Goal: Participate in discussion

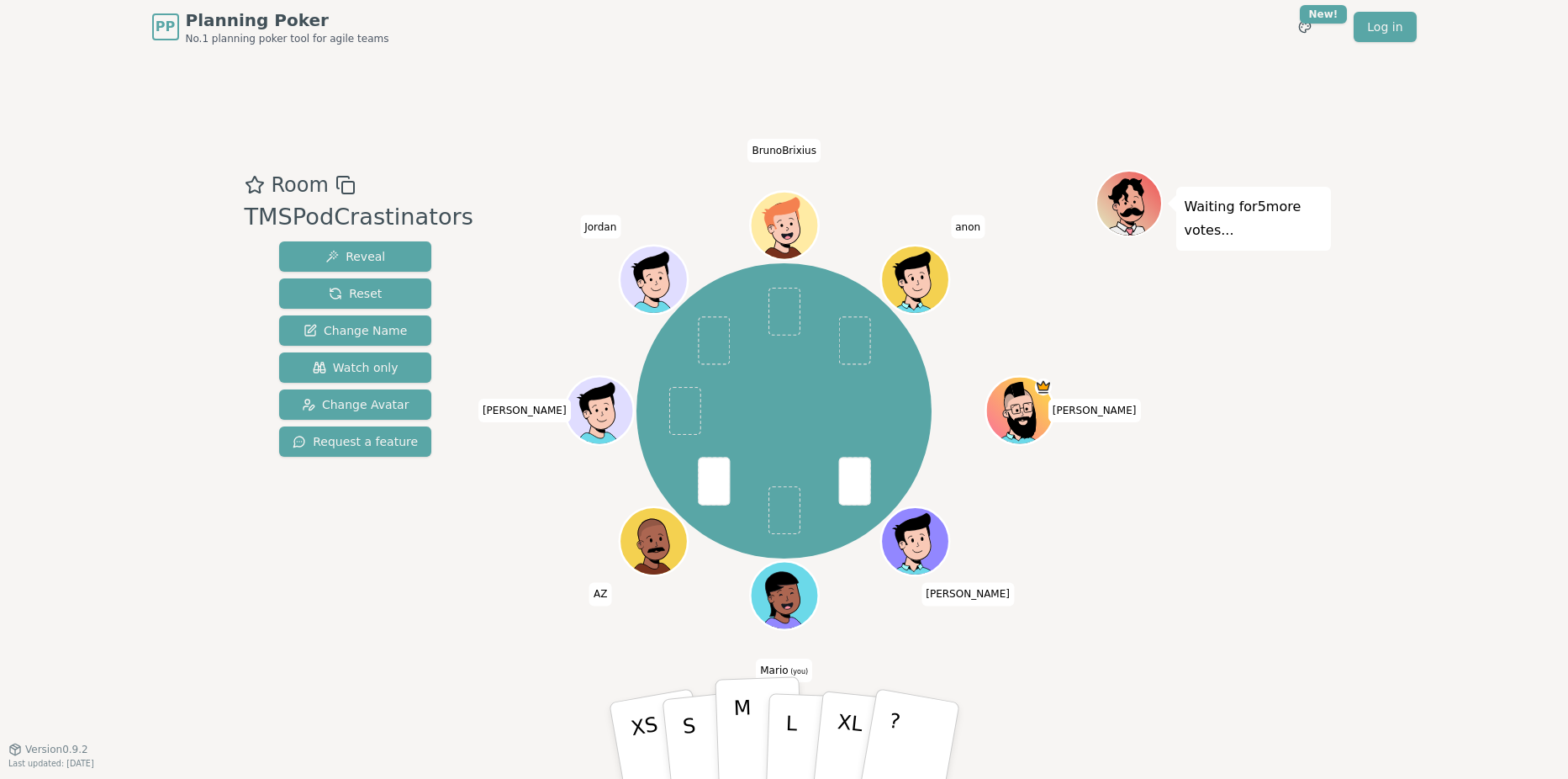
click at [753, 743] on p "M" at bounding box center [743, 741] width 20 height 92
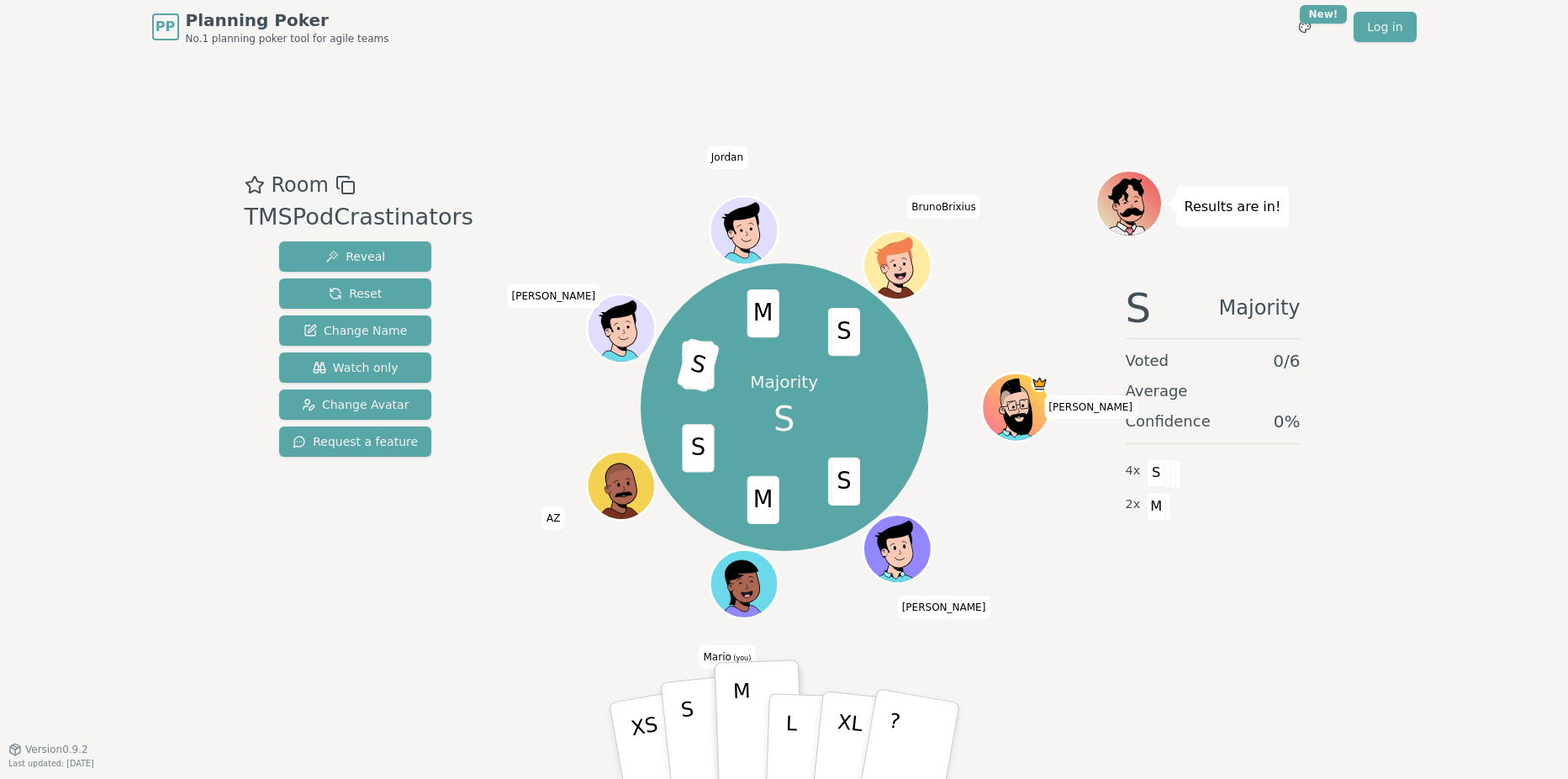
click at [697, 735] on button "S" at bounding box center [708, 740] width 97 height 134
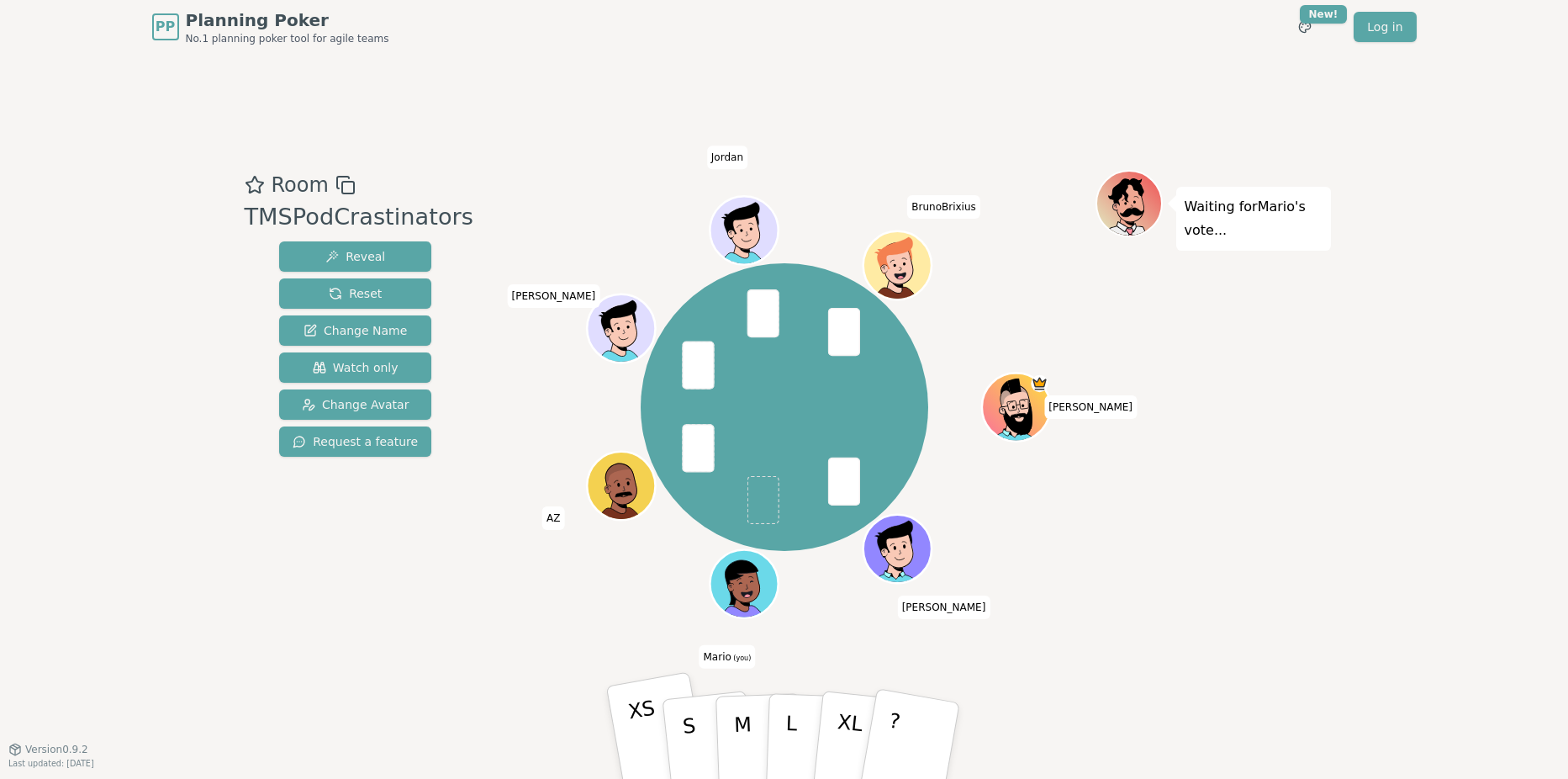
click at [654, 736] on p "XS" at bounding box center [647, 742] width 43 height 94
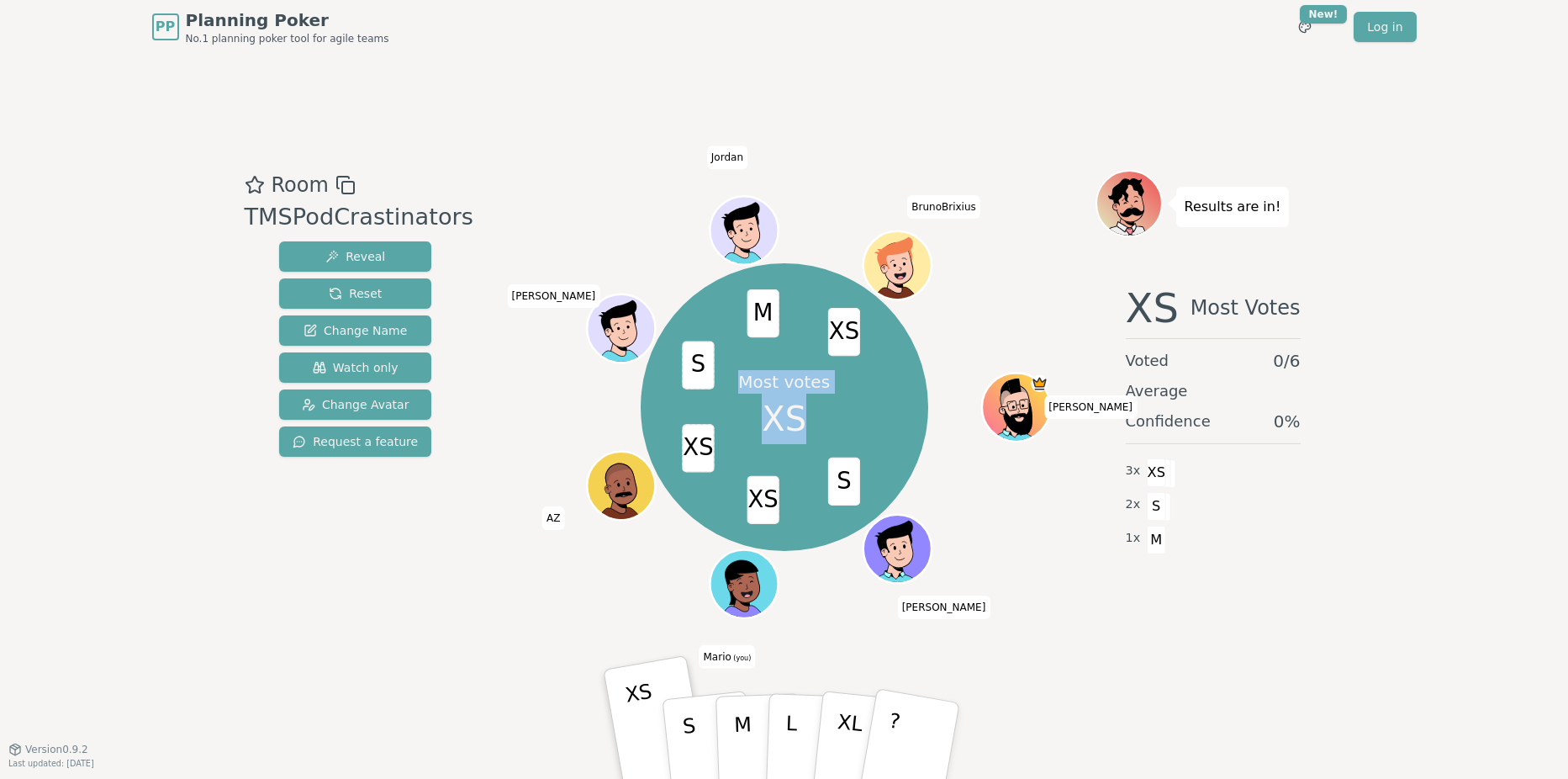
drag, startPoint x: 736, startPoint y: 383, endPoint x: 810, endPoint y: 438, distance: 92.2
click at [810, 438] on div "Most votes XS" at bounding box center [784, 407] width 127 height 127
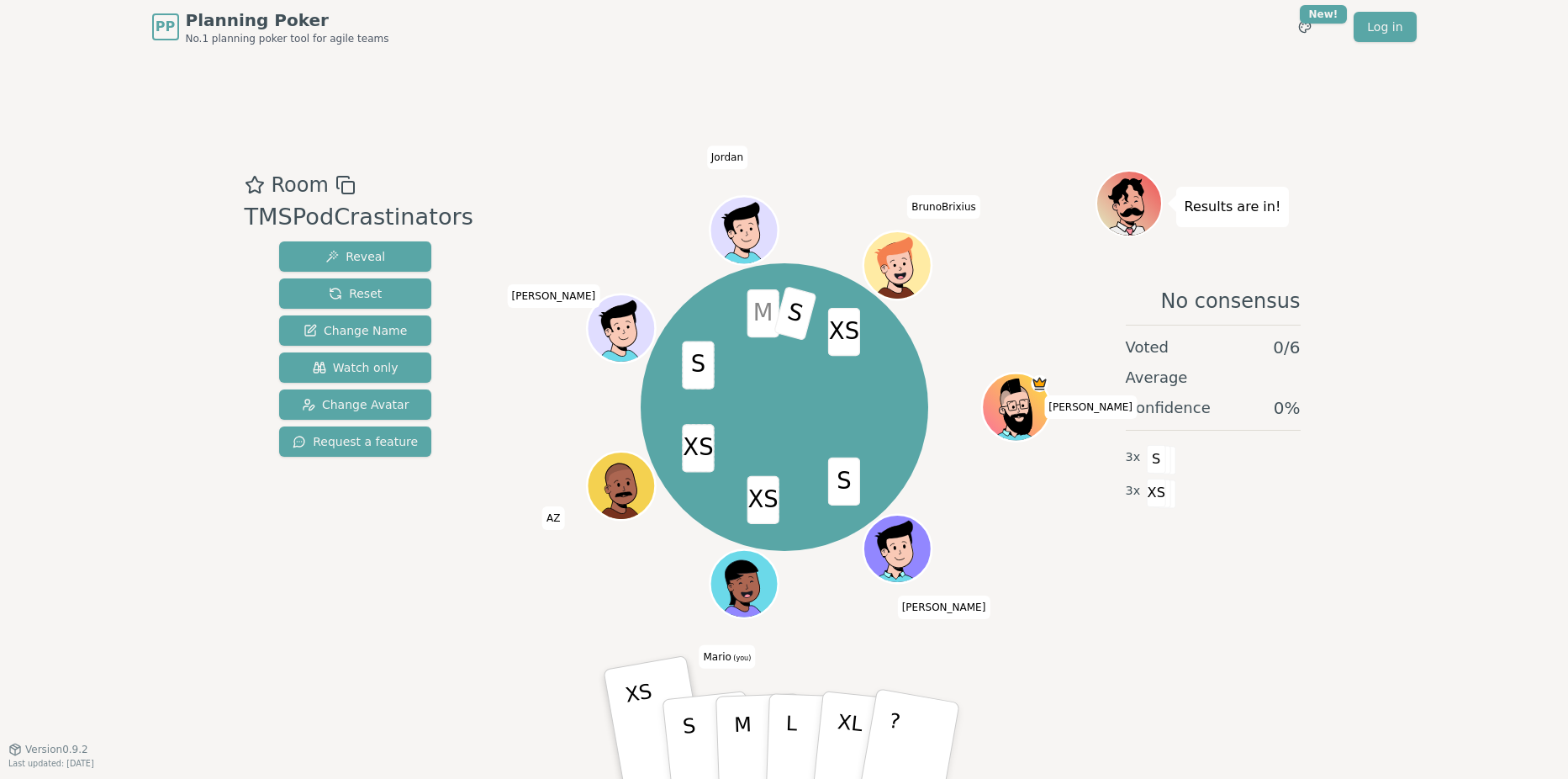
click at [792, 428] on div "S XS XS S M S XS [PERSON_NAME] [PERSON_NAME] (you) AZ [PERSON_NAME]" at bounding box center [784, 407] width 288 height 288
click at [696, 745] on button "S" at bounding box center [708, 740] width 97 height 134
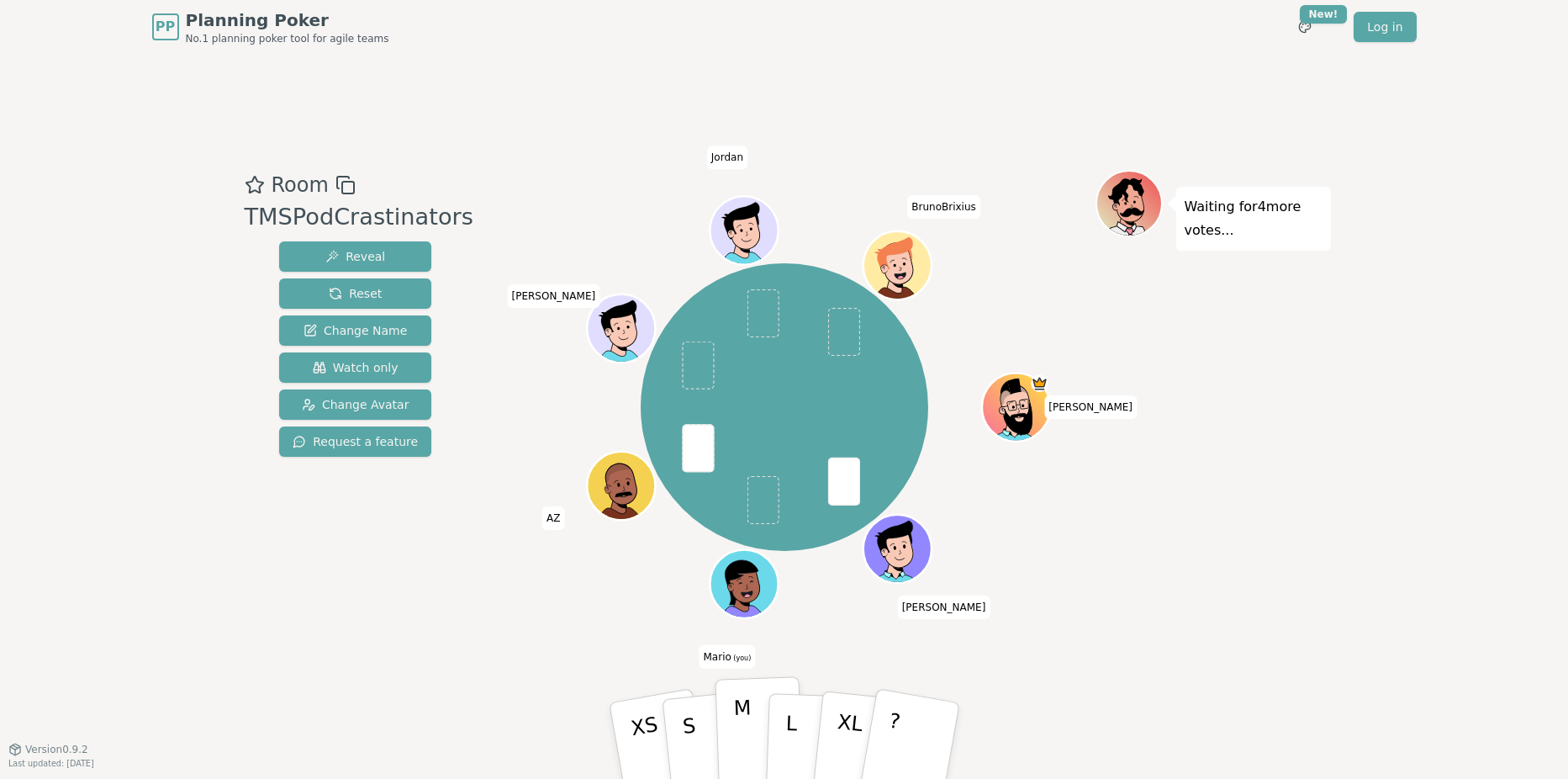
click at [737, 729] on p "M" at bounding box center [743, 741] width 20 height 92
click at [734, 735] on p "M" at bounding box center [743, 741] width 20 height 92
click at [754, 724] on button "M" at bounding box center [758, 740] width 88 height 129
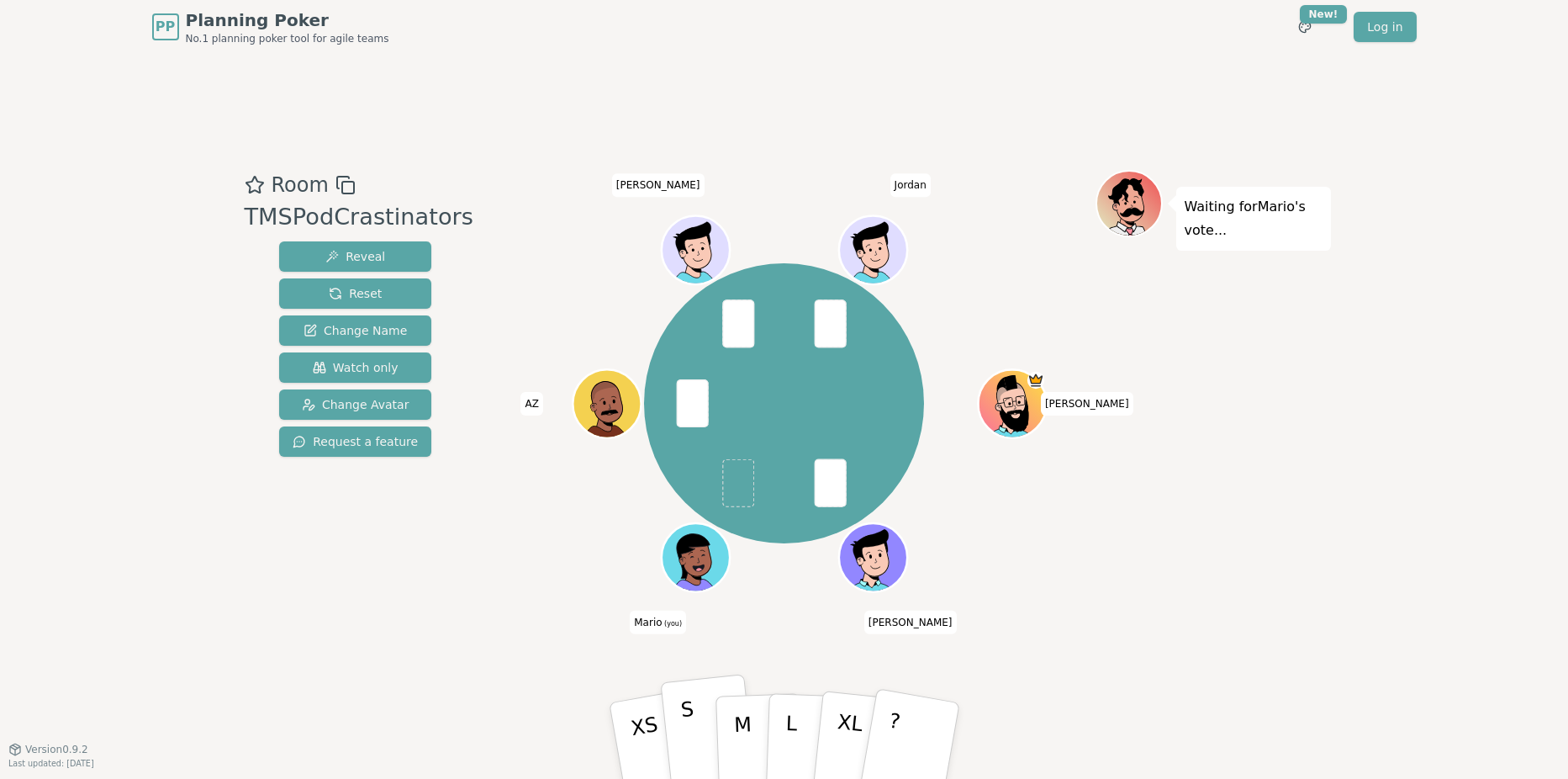
click at [682, 734] on button "S" at bounding box center [708, 740] width 97 height 134
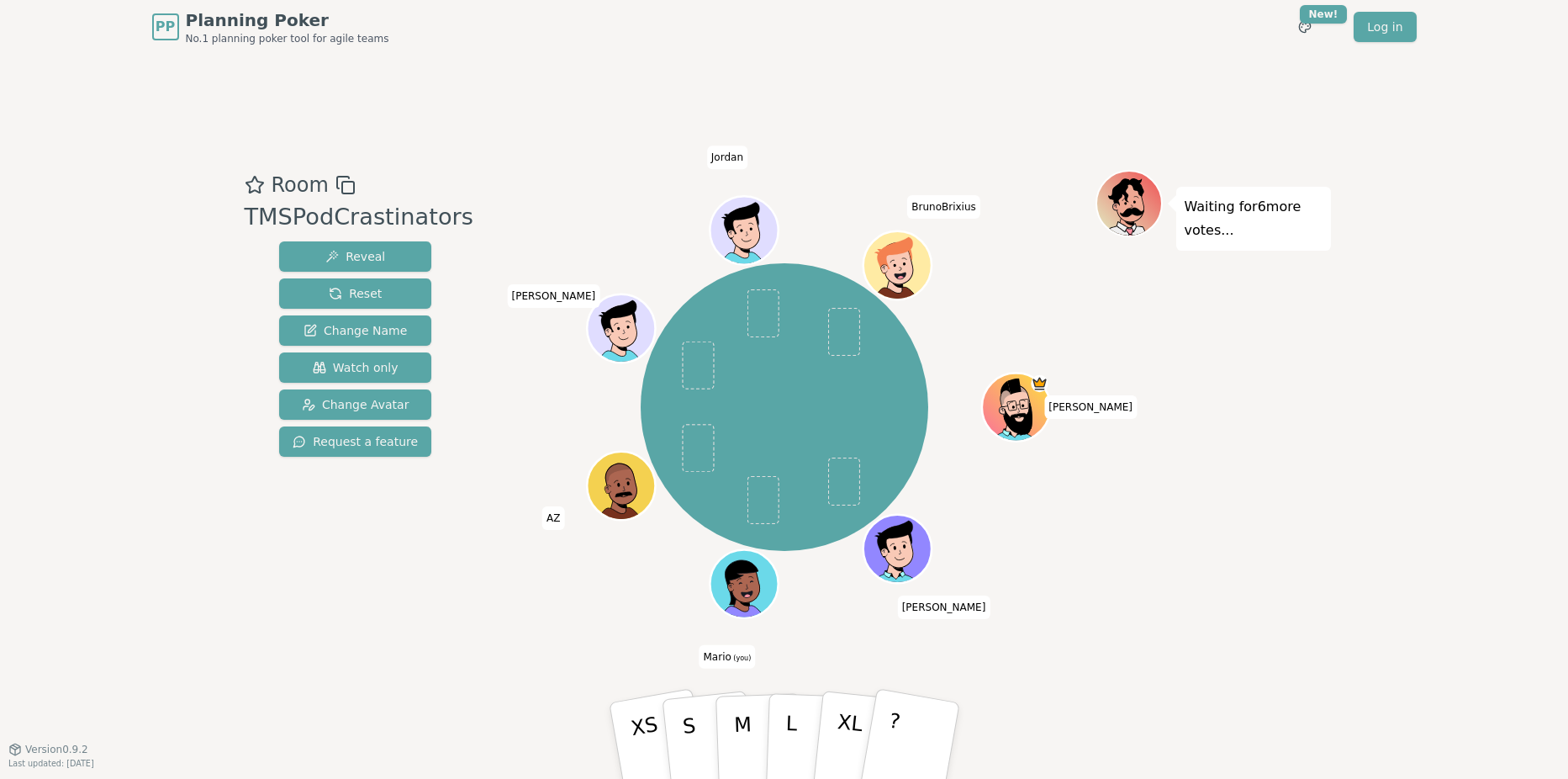
click at [394, 541] on div "Room TMSPodCrastinators Reveal Reset Change Name Watch only Change Avatar Reque…" at bounding box center [356, 401] width 236 height 463
click at [779, 734] on button "L" at bounding box center [809, 740] width 88 height 129
click at [506, 370] on div "[PERSON_NAME] [PERSON_NAME] (you) AZ [PERSON_NAME]" at bounding box center [784, 407] width 622 height 414
drag, startPoint x: 94, startPoint y: 146, endPoint x: 590, endPoint y: 366, distance: 542.6
click at [590, 366] on div "PP Planning Poker No.1 planning poker tool for agile teams Toggle theme New! Lo…" at bounding box center [784, 390] width 1568 height 779
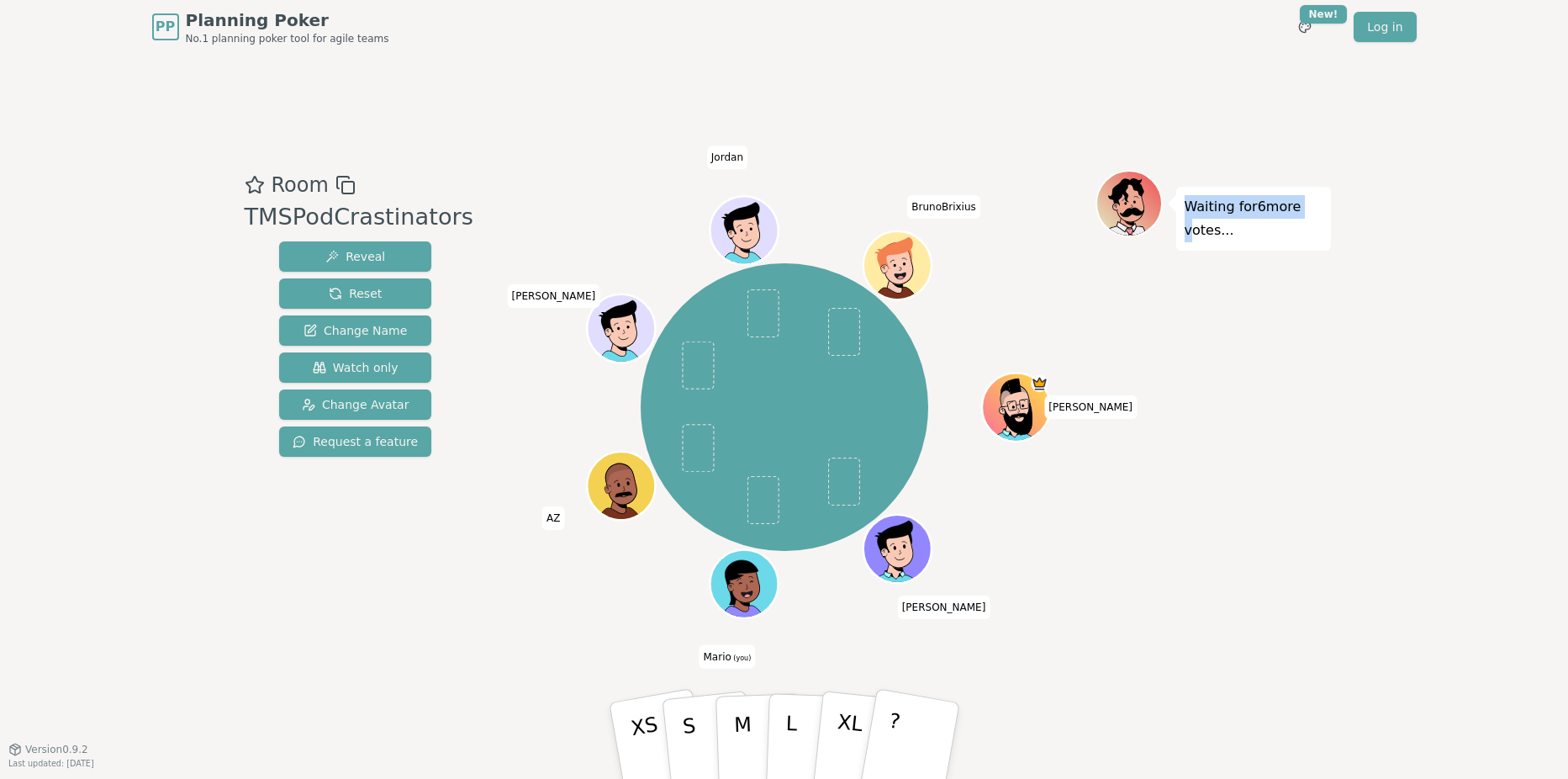
drag, startPoint x: 590, startPoint y: 366, endPoint x: 1166, endPoint y: 532, distance: 599.4
click at [1166, 532] on div "Room TMSPodCrastinators Reveal Reset Change Name Watch only Change Avatar Reque…" at bounding box center [784, 401] width 1093 height 463
drag, startPoint x: 1166, startPoint y: 532, endPoint x: 1312, endPoint y: 549, distance: 147.0
click at [1312, 549] on div "Waiting for 6 more votes..." at bounding box center [1213, 401] width 236 height 463
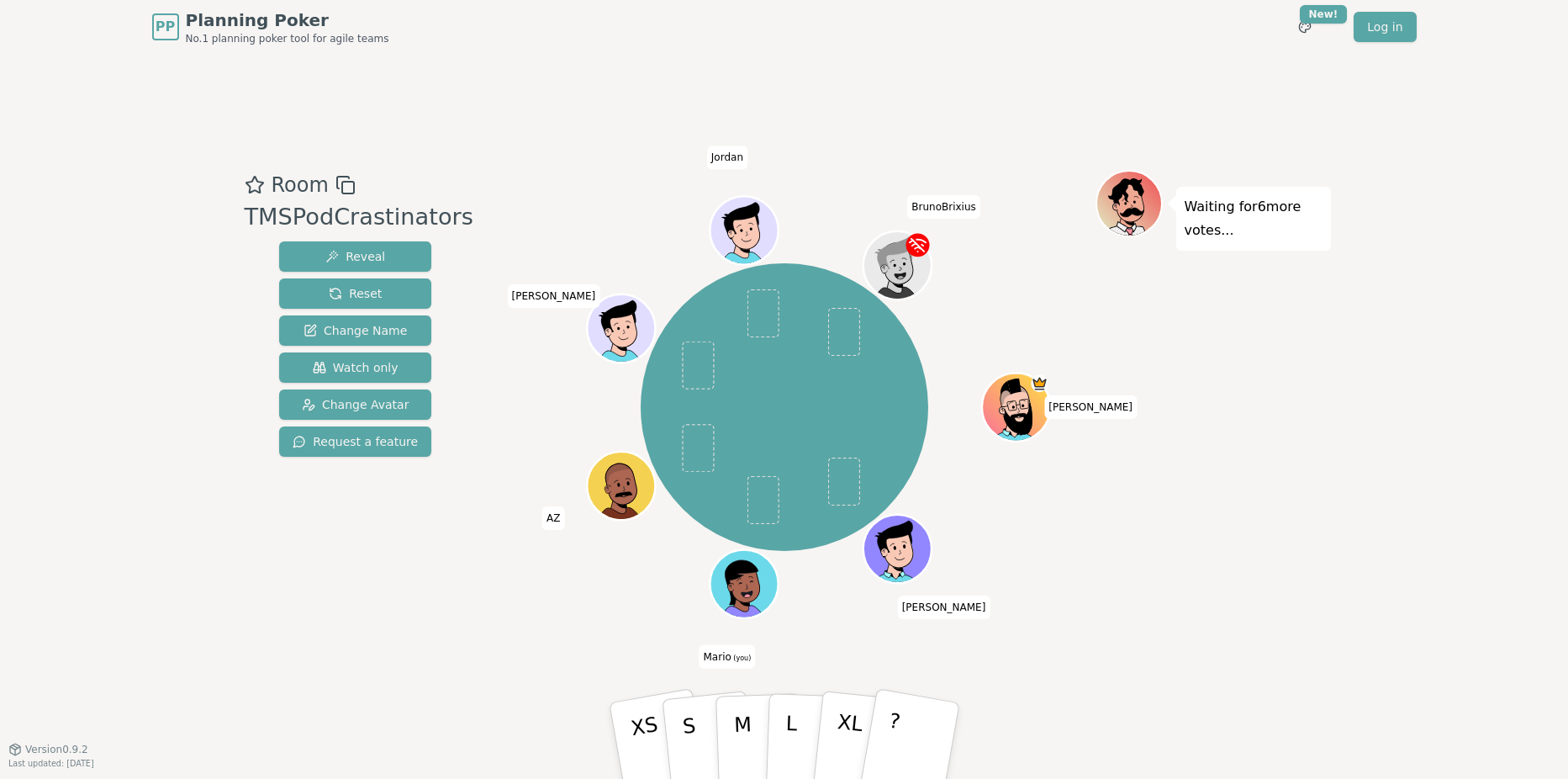
drag, startPoint x: 1497, startPoint y: 554, endPoint x: 193, endPoint y: 192, distance: 1353.3
click at [193, 192] on div "PP Planning Poker No.1 planning poker tool for agile teams Toggle theme New! Lo…" at bounding box center [784, 390] width 1568 height 779
drag, startPoint x: 193, startPoint y: 192, endPoint x: 193, endPoint y: 184, distance: 8.0
click at [193, 184] on div "PP Planning Poker No.1 planning poker tool for agile teams Toggle theme New! Lo…" at bounding box center [784, 390] width 1568 height 779
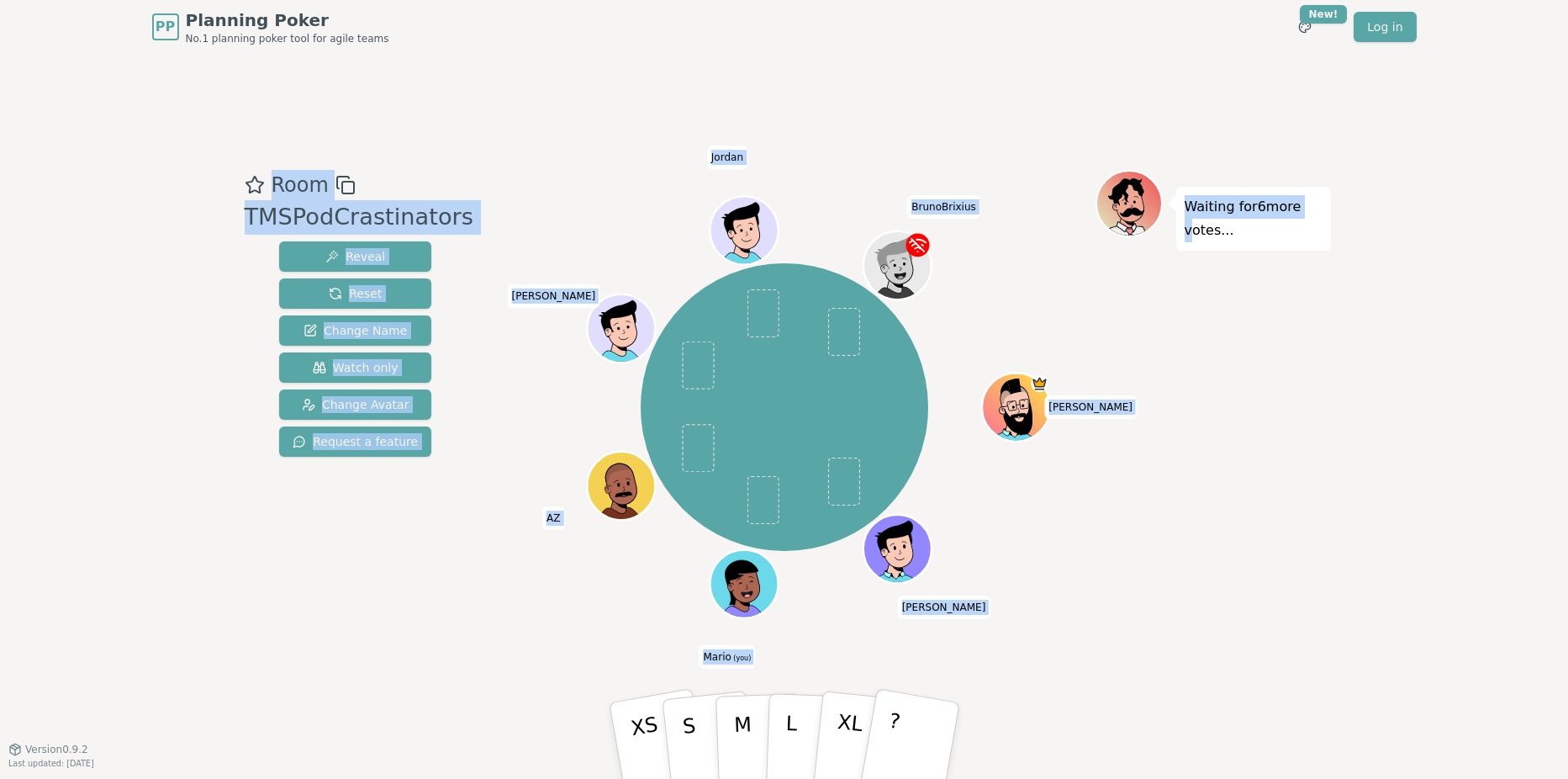
drag, startPoint x: 192, startPoint y: 184, endPoint x: 1159, endPoint y: 457, distance: 1004.8
click at [1159, 457] on div "PP Planning Poker No.1 planning poker tool for agile teams Toggle theme New! Lo…" at bounding box center [784, 390] width 1568 height 779
click at [1159, 458] on div "Waiting for 6 more votes..." at bounding box center [1213, 401] width 236 height 463
